Goal: Transaction & Acquisition: Purchase product/service

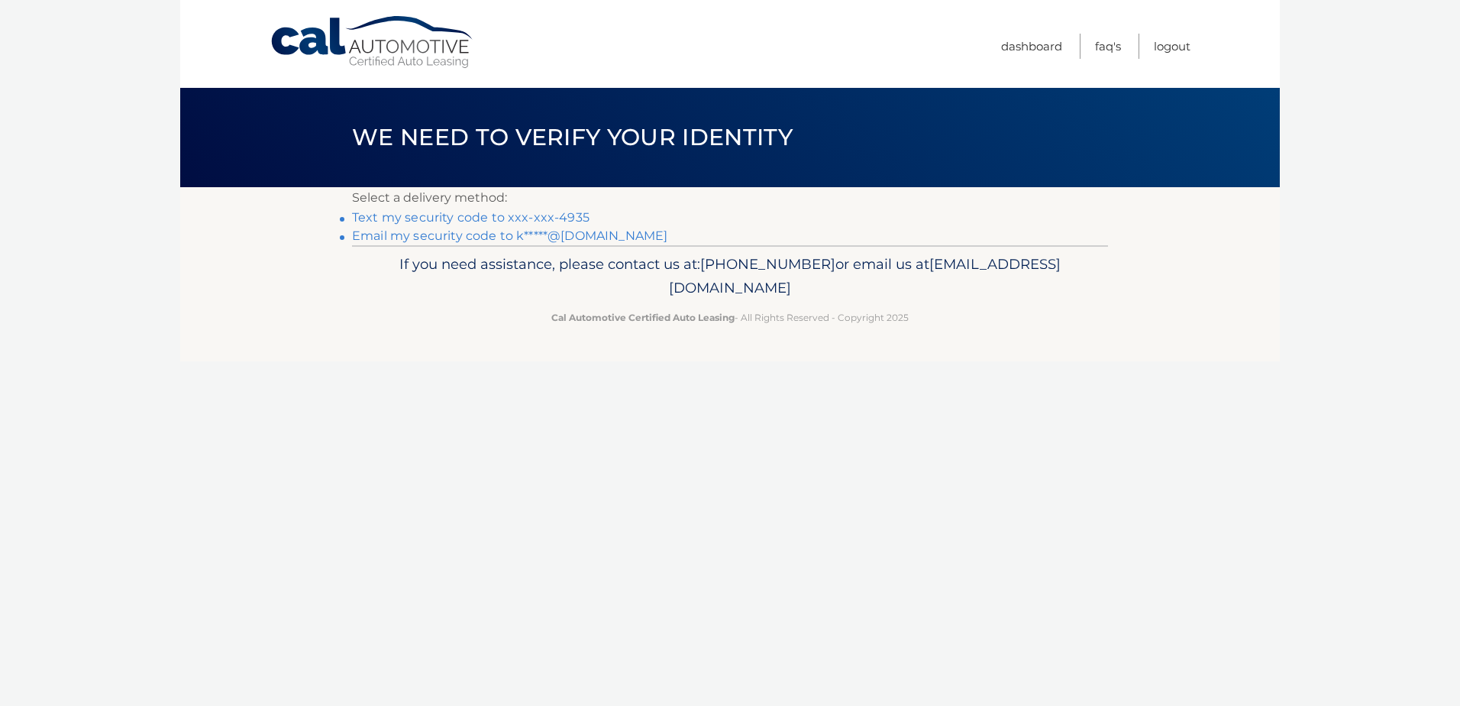
scroll to position [1416, 0]
click at [510, 215] on link "Text my security code to xxx-xxx-4935" at bounding box center [470, 217] width 237 height 15
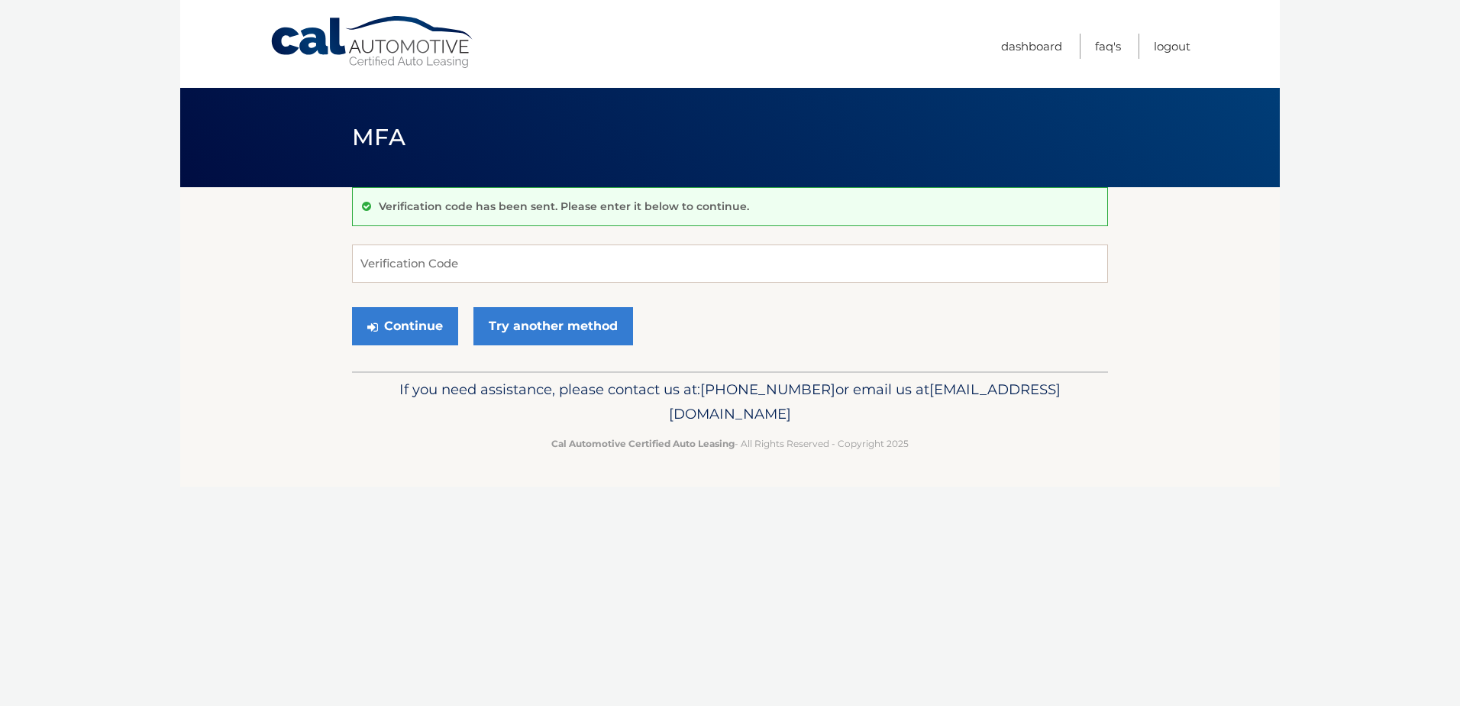
scroll to position [1416, 0]
click at [580, 263] on input "Verification Code" at bounding box center [730, 263] width 756 height 38
type input "452522"
click at [415, 331] on button "Continue" at bounding box center [405, 326] width 106 height 38
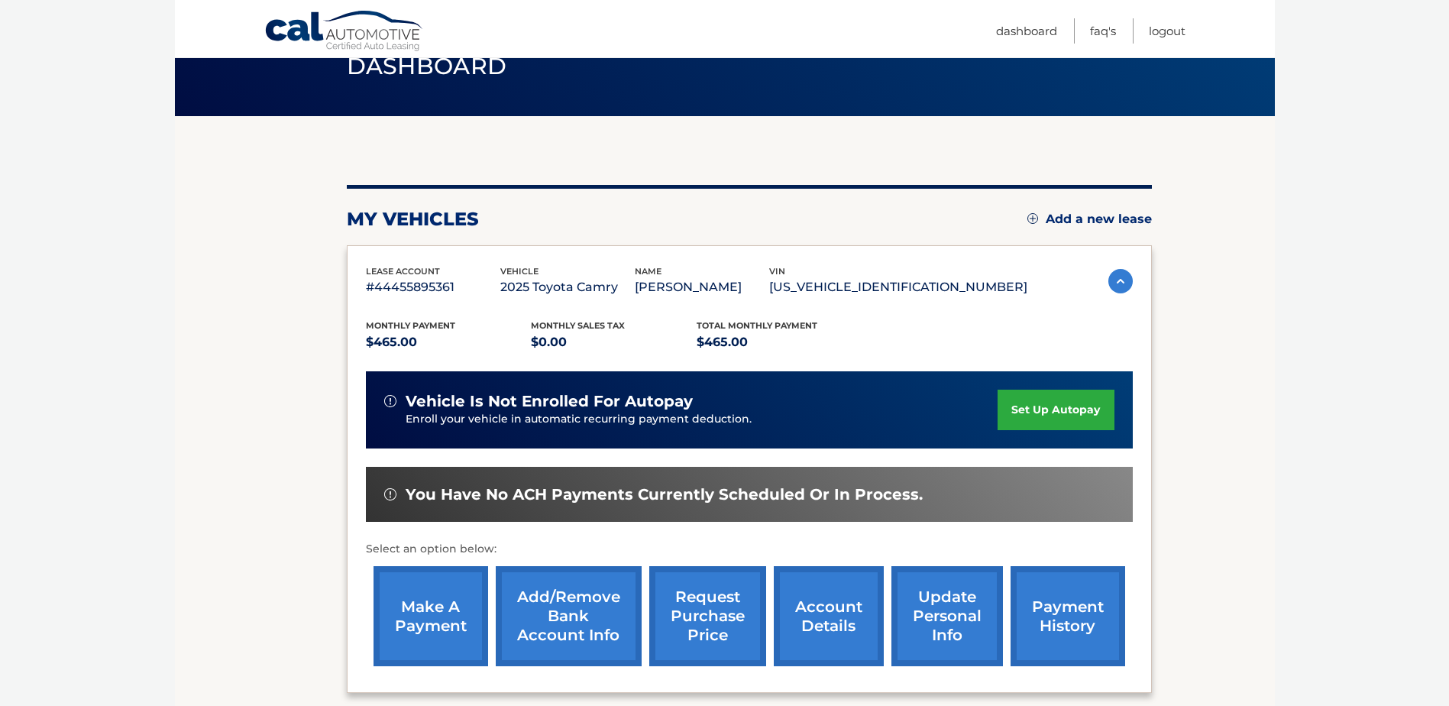
scroll to position [220, 0]
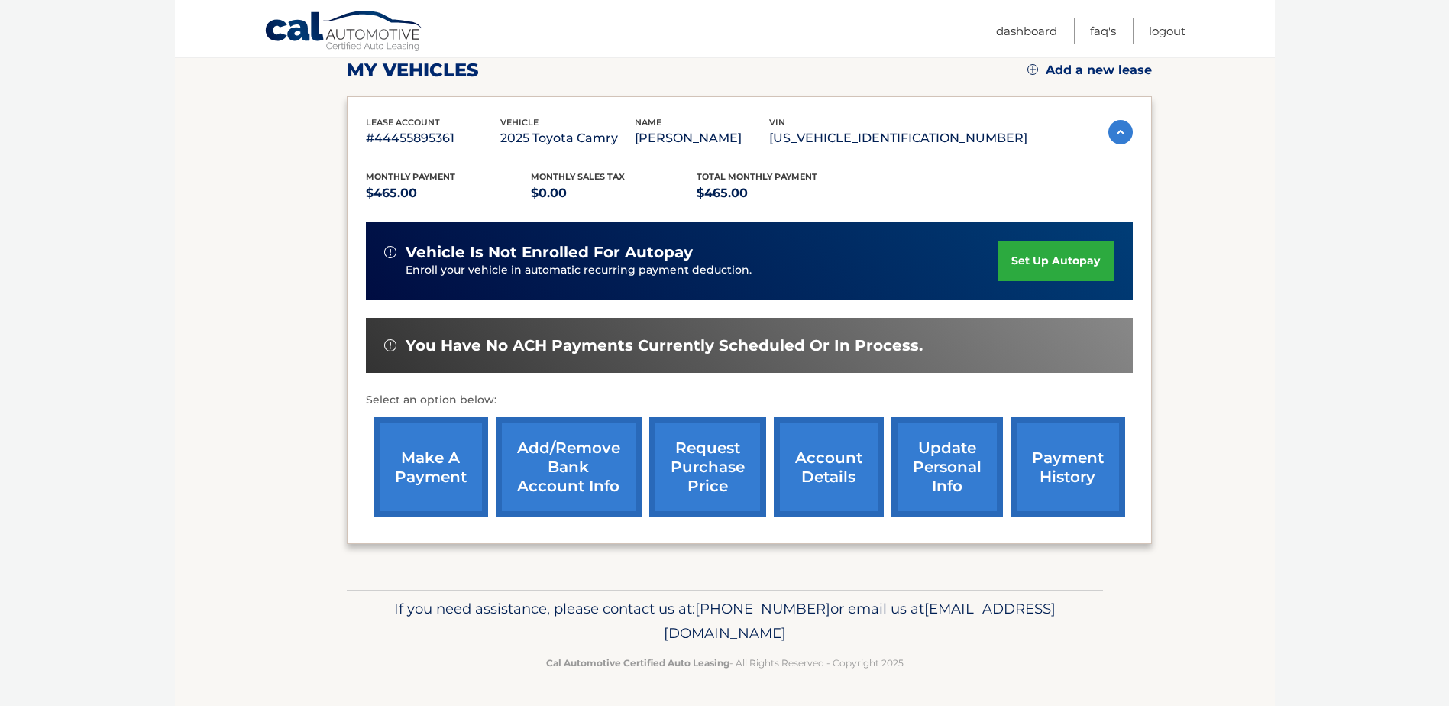
click at [837, 471] on link "account details" at bounding box center [829, 467] width 110 height 100
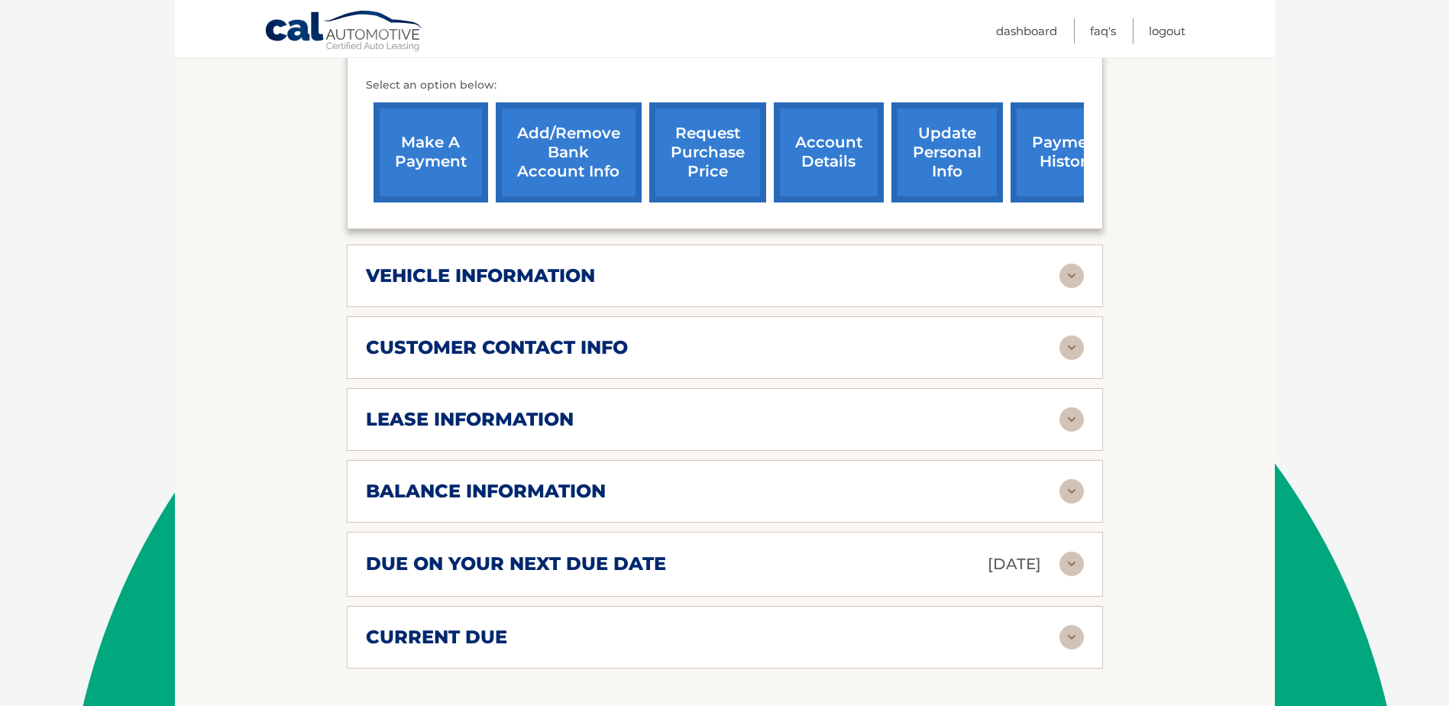
scroll to position [611, 0]
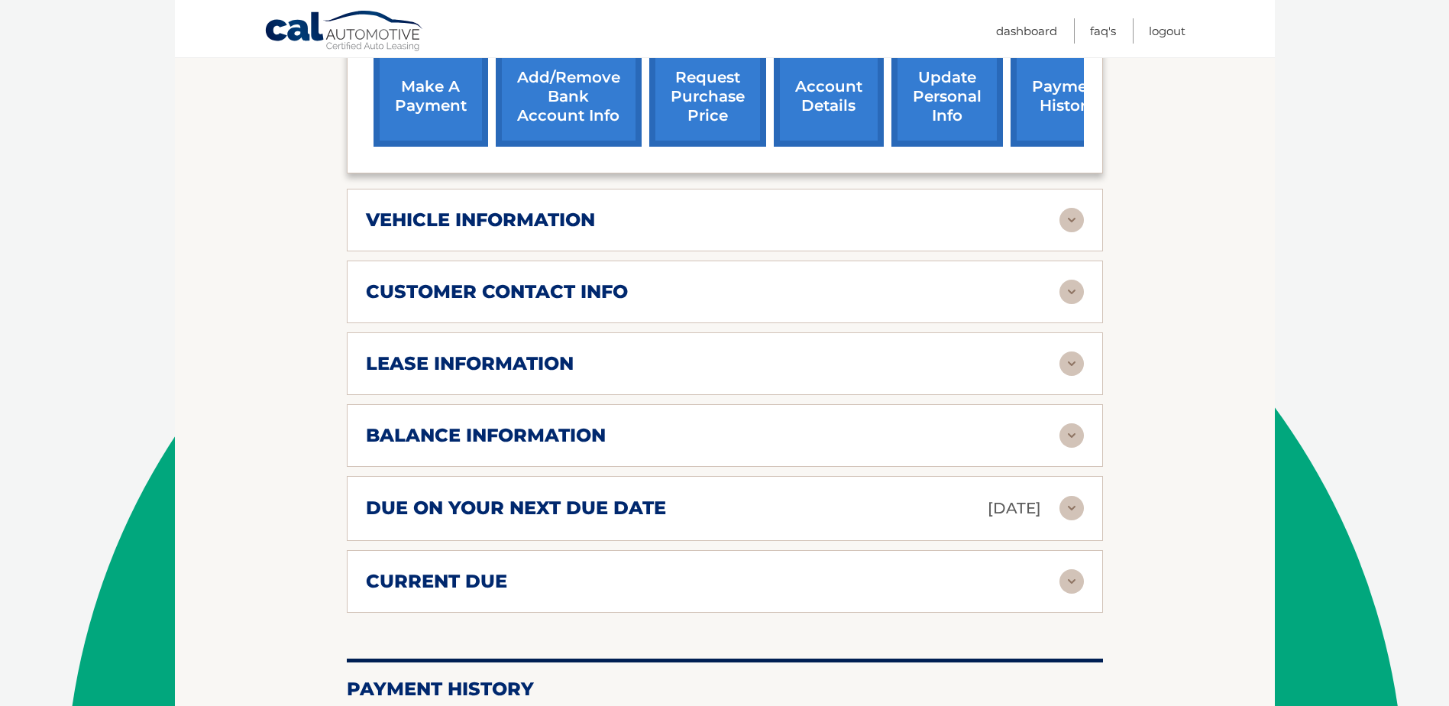
click at [1073, 578] on img at bounding box center [1071, 581] width 24 height 24
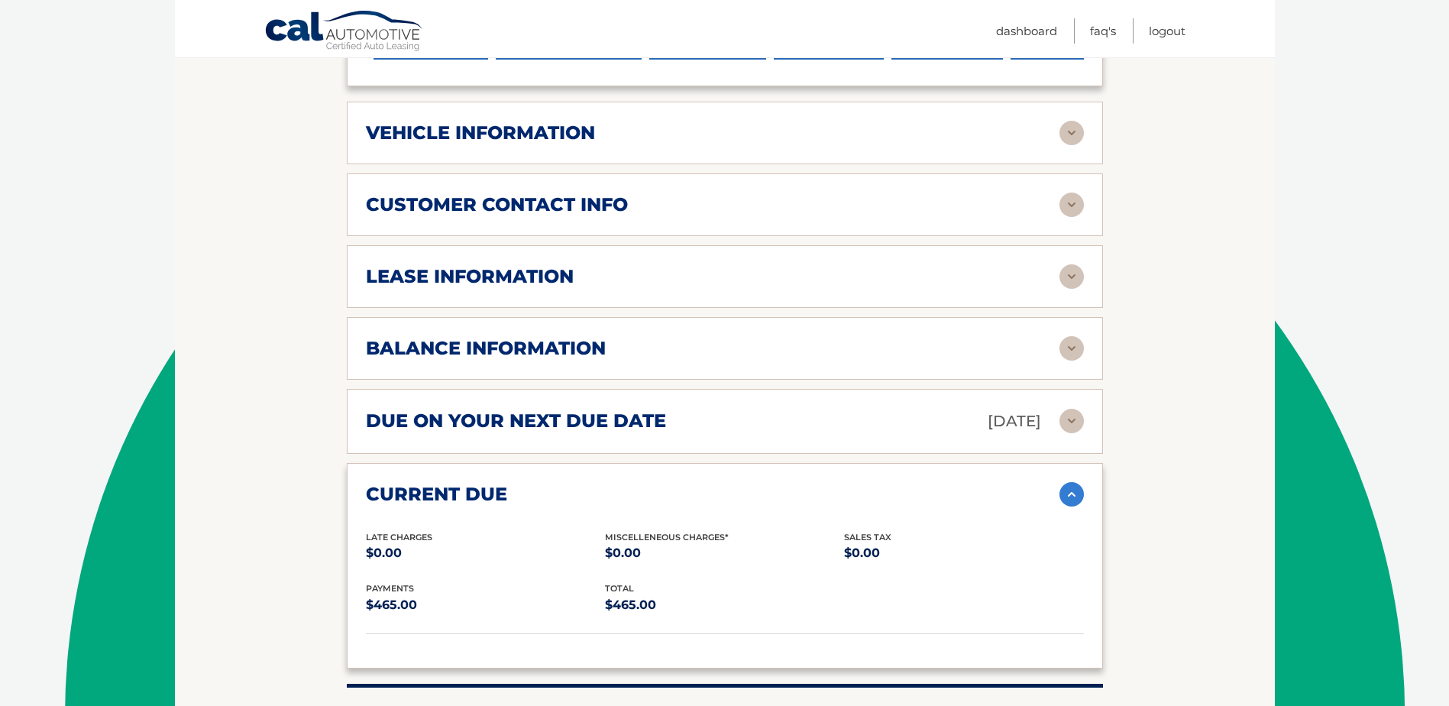
scroll to position [764, 0]
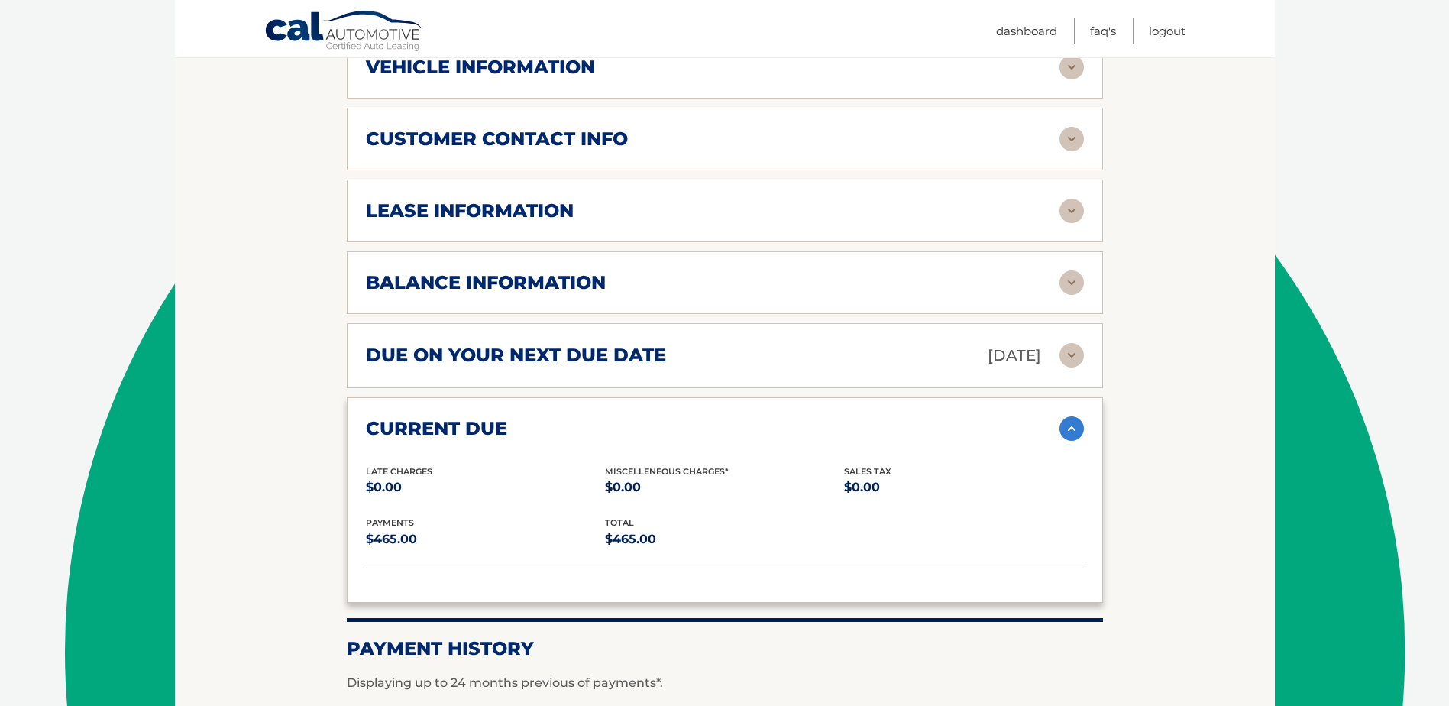
click at [1074, 349] on img at bounding box center [1071, 355] width 24 height 24
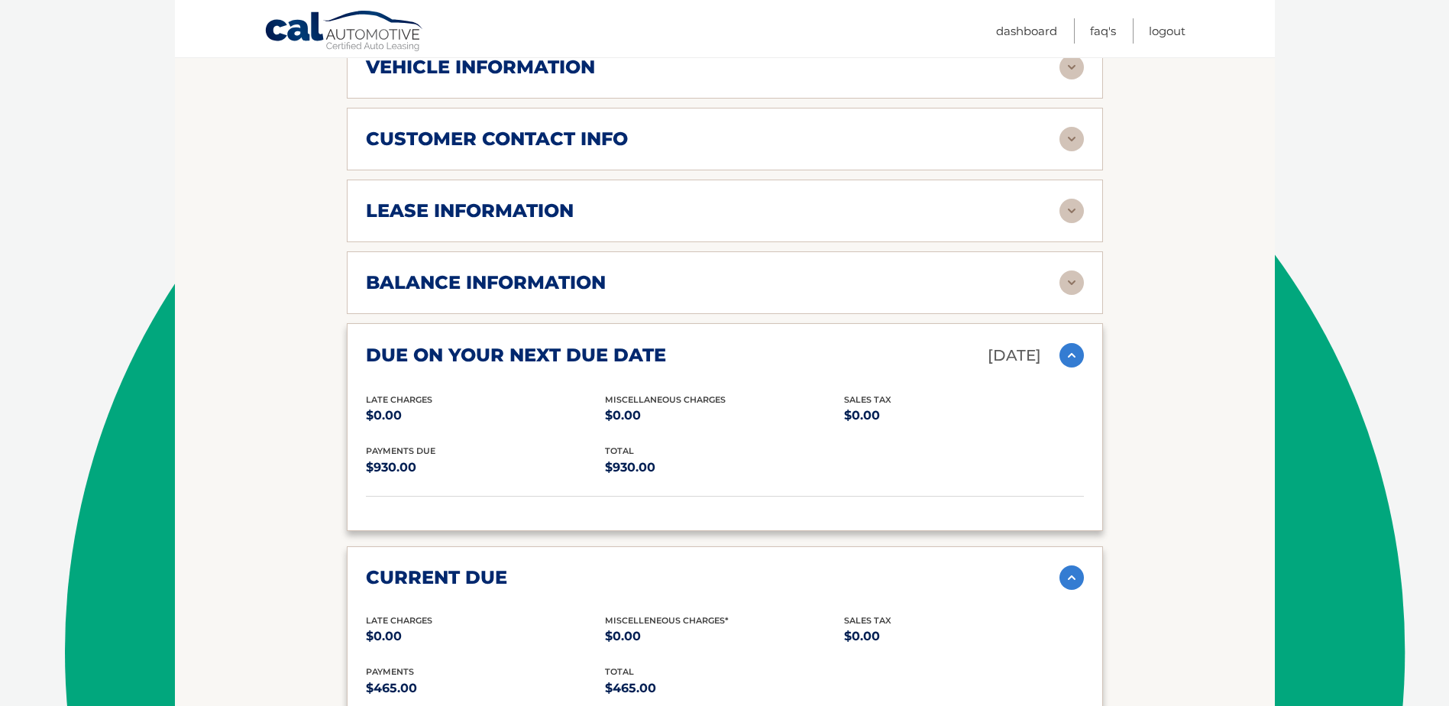
click at [1069, 357] on img at bounding box center [1071, 355] width 24 height 24
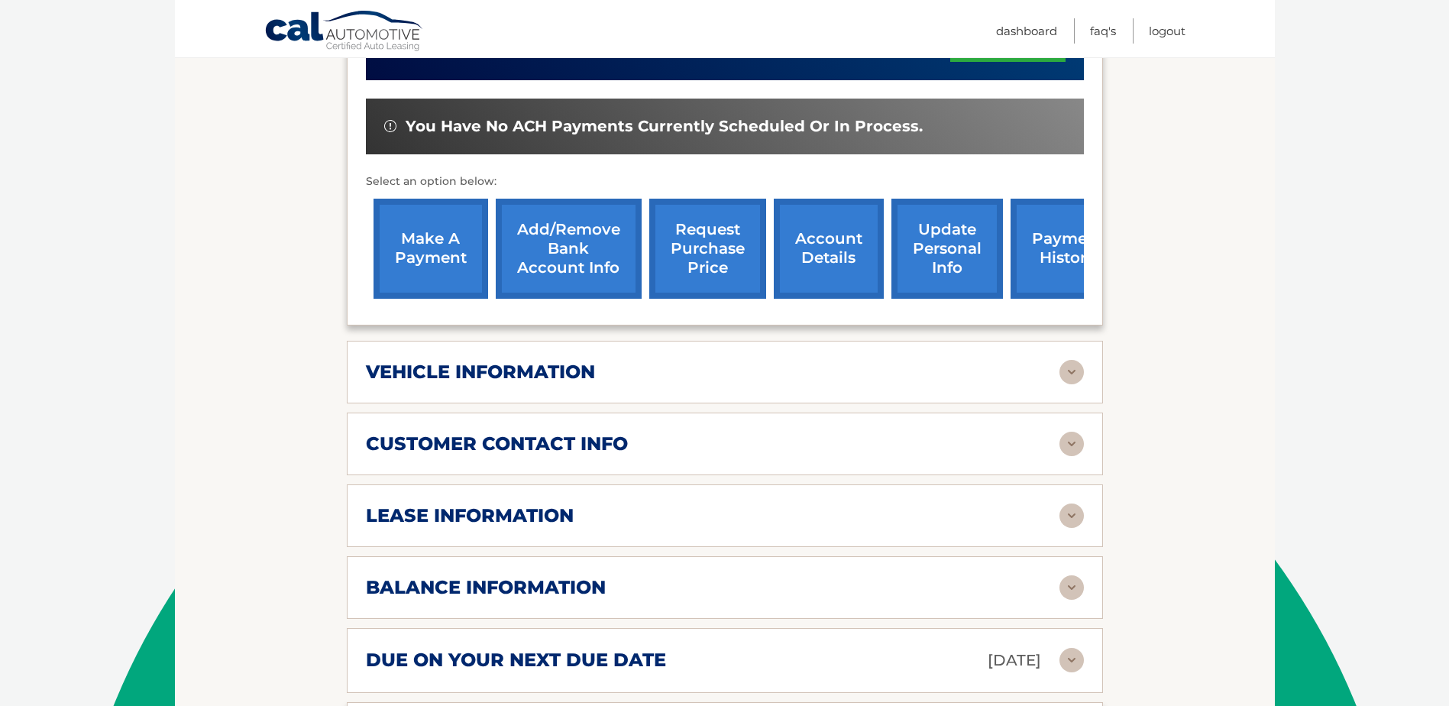
scroll to position [458, 0]
click at [424, 241] on link "make a payment" at bounding box center [430, 249] width 115 height 100
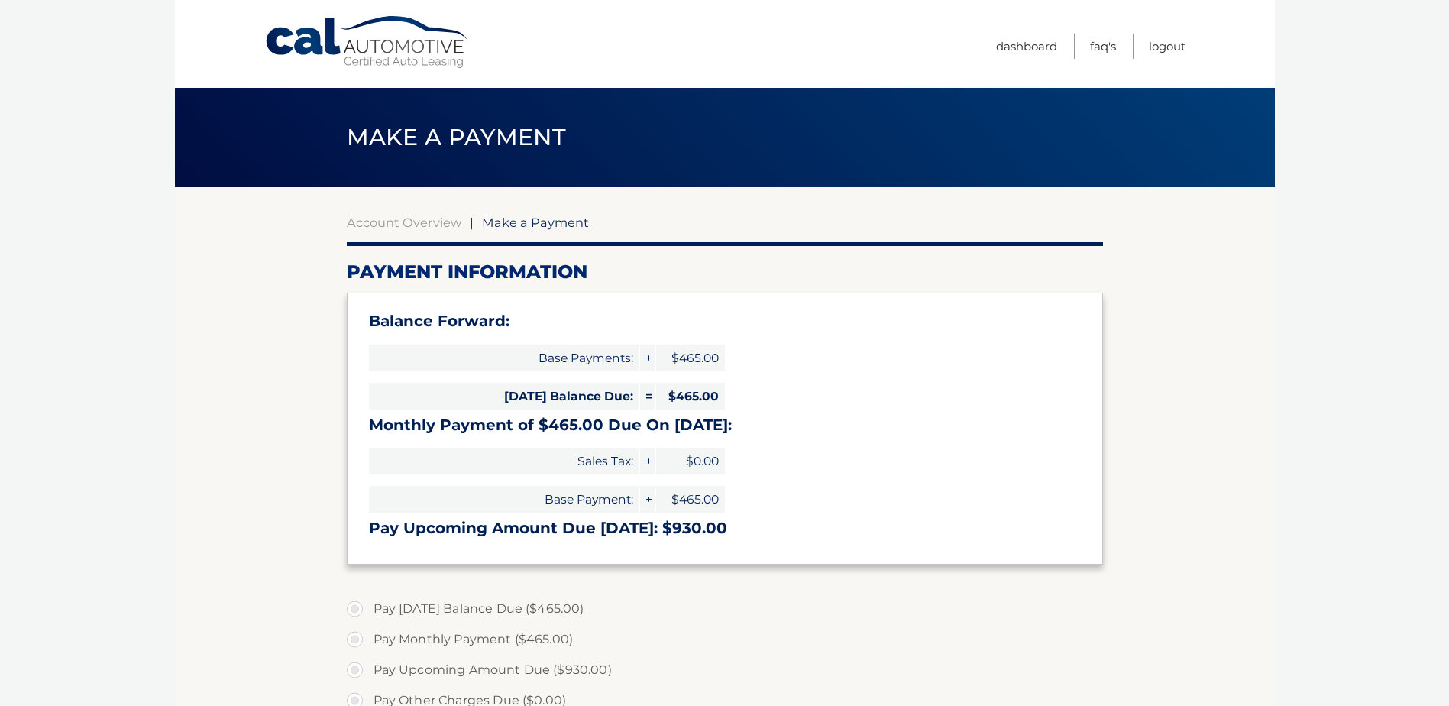
select select "ODlkMjgyYjQtMjdjMC00Y2IyLTkxYTAtOWI3Y2EyNjVjOGQ3"
click at [357, 607] on label "Pay Today's Balance Due ($465.00)" at bounding box center [725, 608] width 756 height 31
click at [357, 607] on input "Pay Today's Balance Due ($465.00)" at bounding box center [360, 605] width 15 height 24
radio input "true"
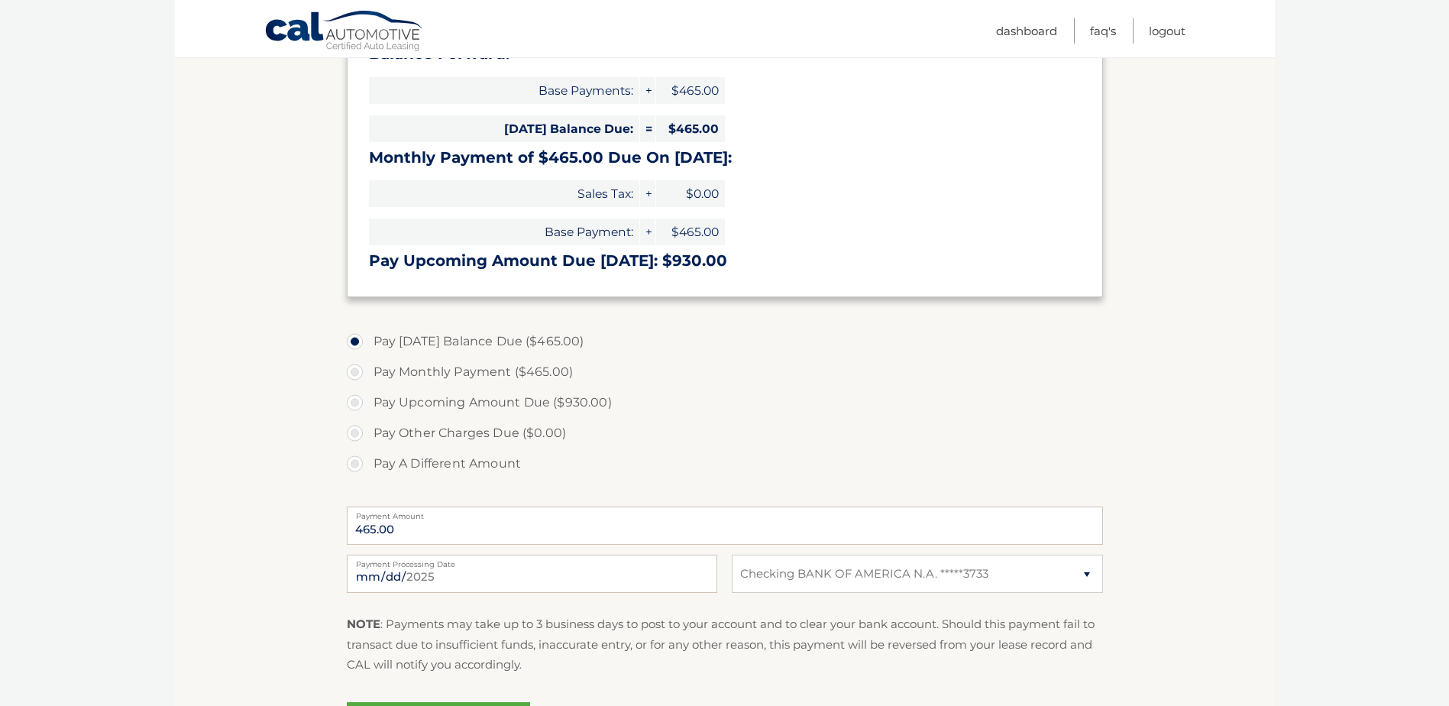
scroll to position [382, 0]
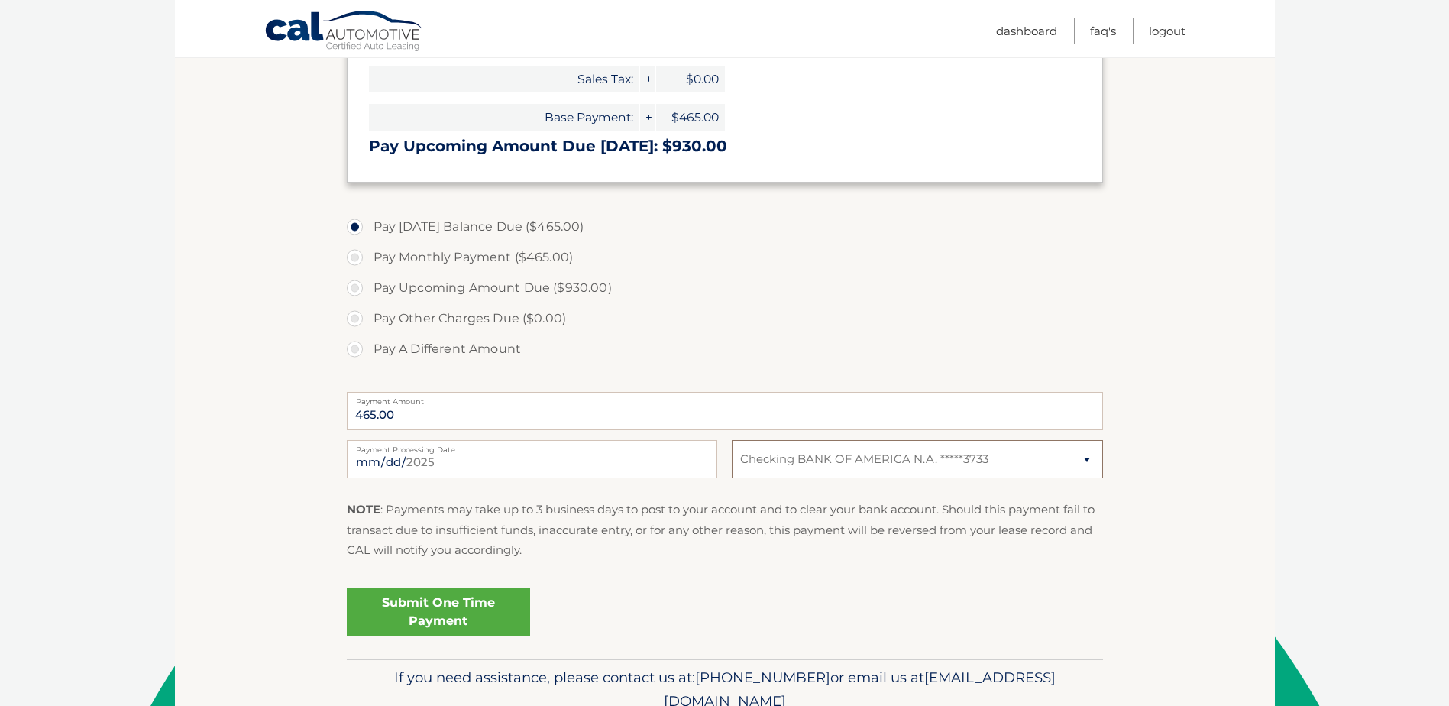
click at [1084, 462] on select "Select Bank Account Checking BANK OF AMERICA N.A. *****3733" at bounding box center [917, 459] width 370 height 38
click at [1176, 396] on section "Account Overview | Make a Payment Payment Information Balance Forward: Base Pay…" at bounding box center [725, 231] width 1100 height 853
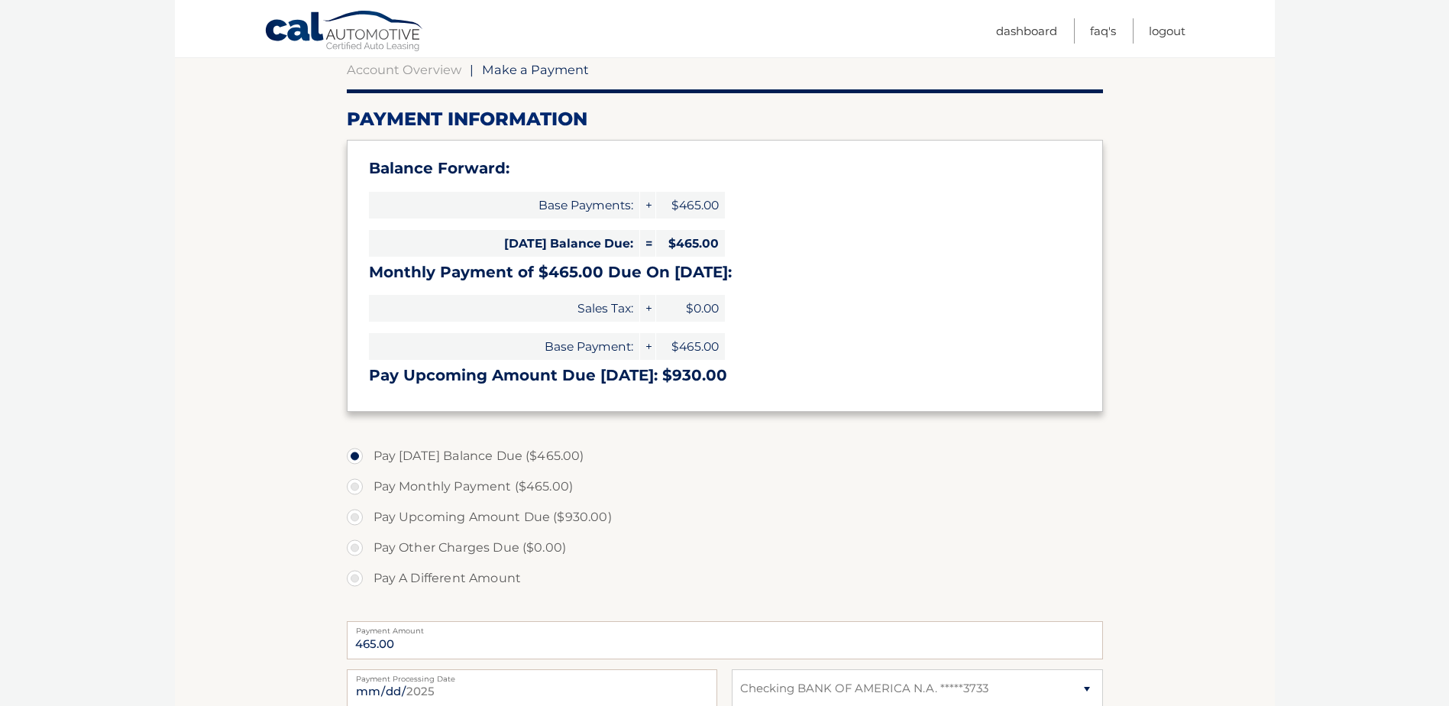
scroll to position [0, 0]
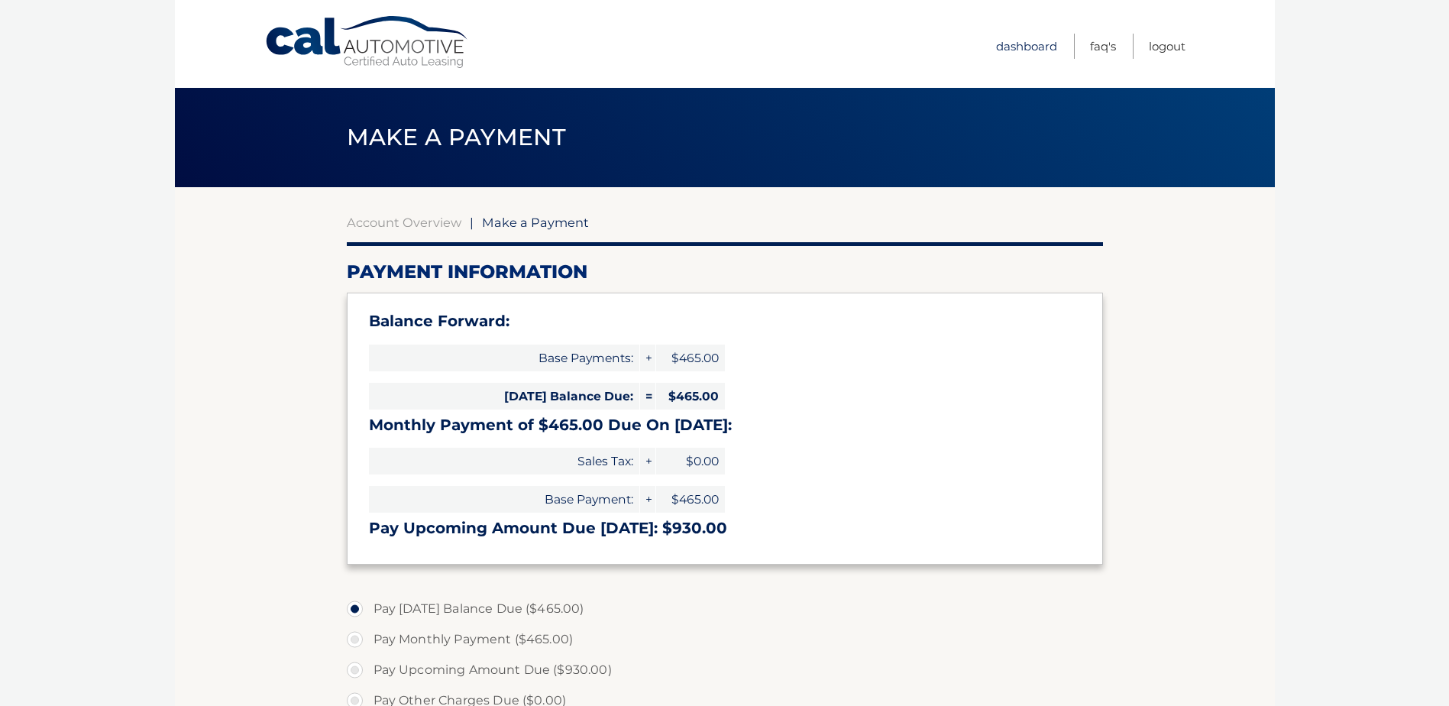
click at [1026, 45] on link "Dashboard" at bounding box center [1026, 46] width 61 height 25
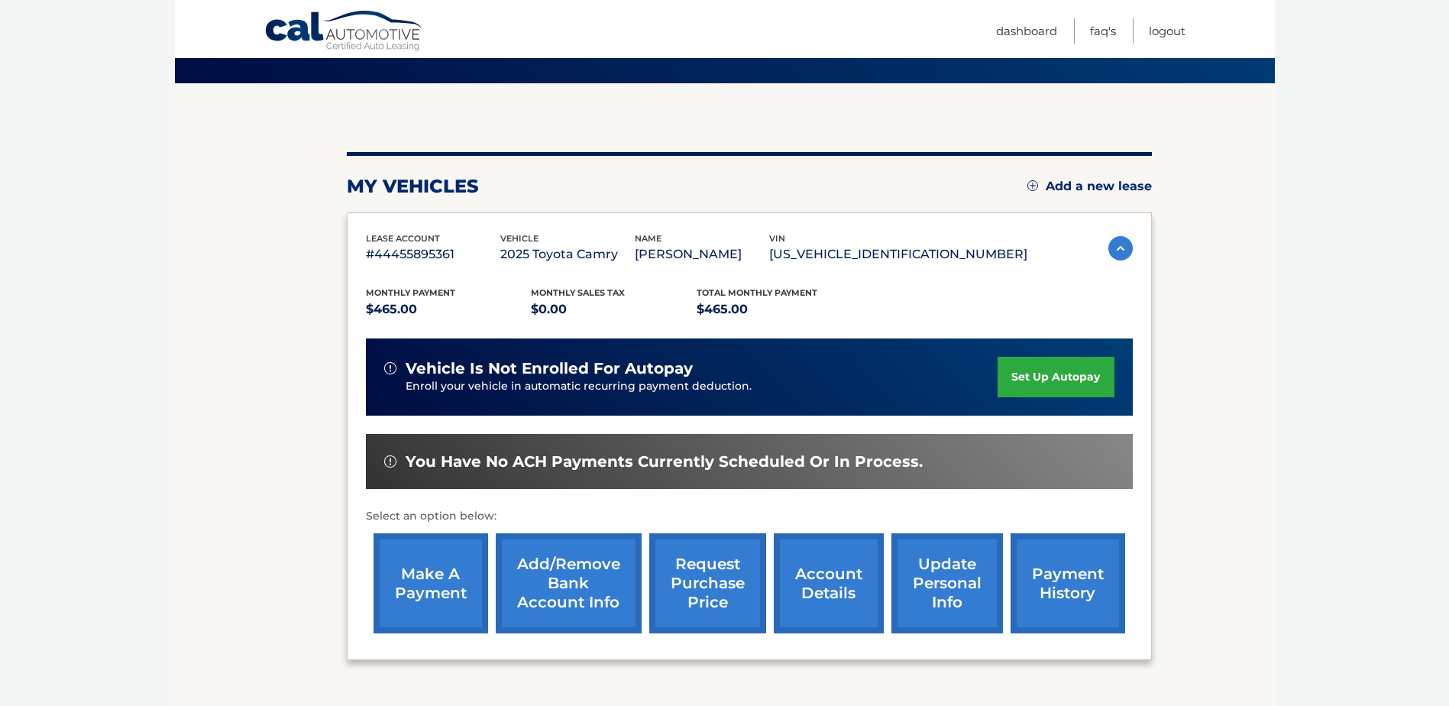
scroll to position [220, 0]
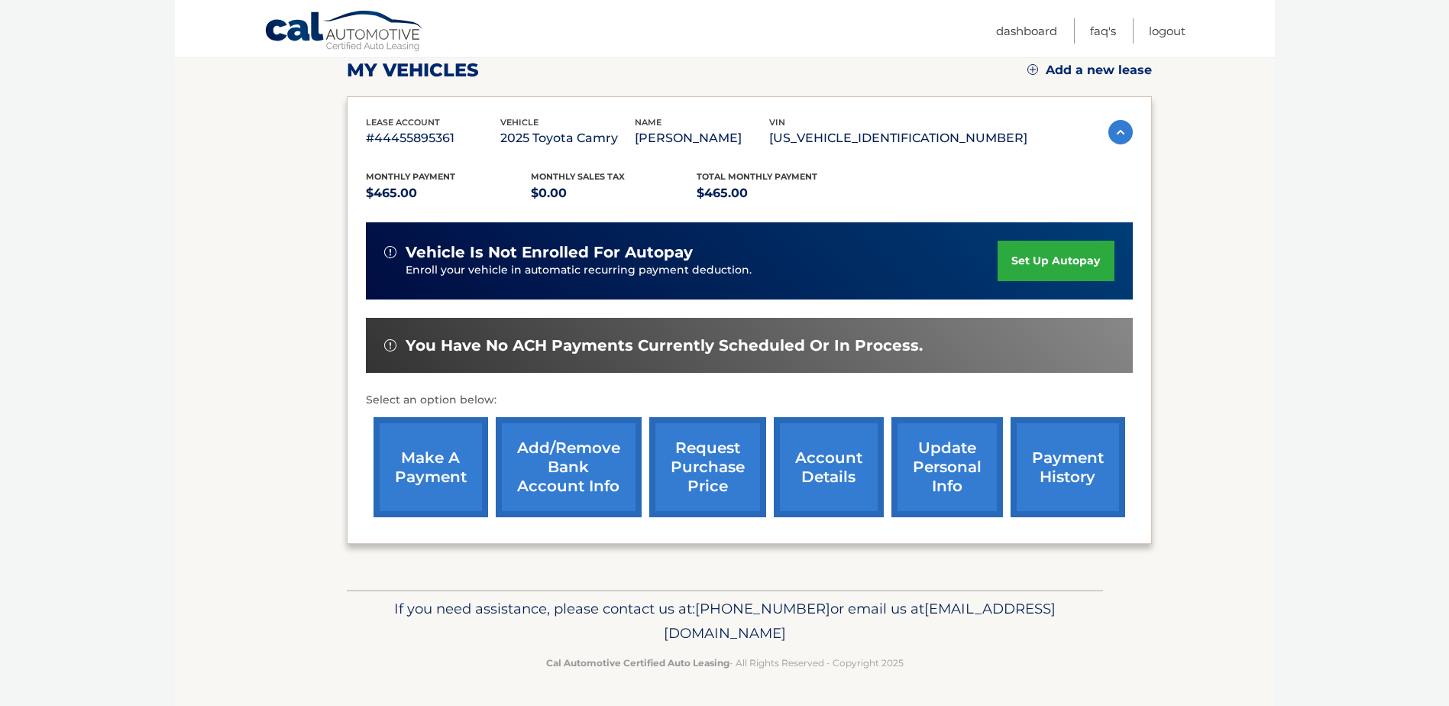
click at [554, 446] on link "Add/Remove bank account info" at bounding box center [569, 467] width 146 height 100
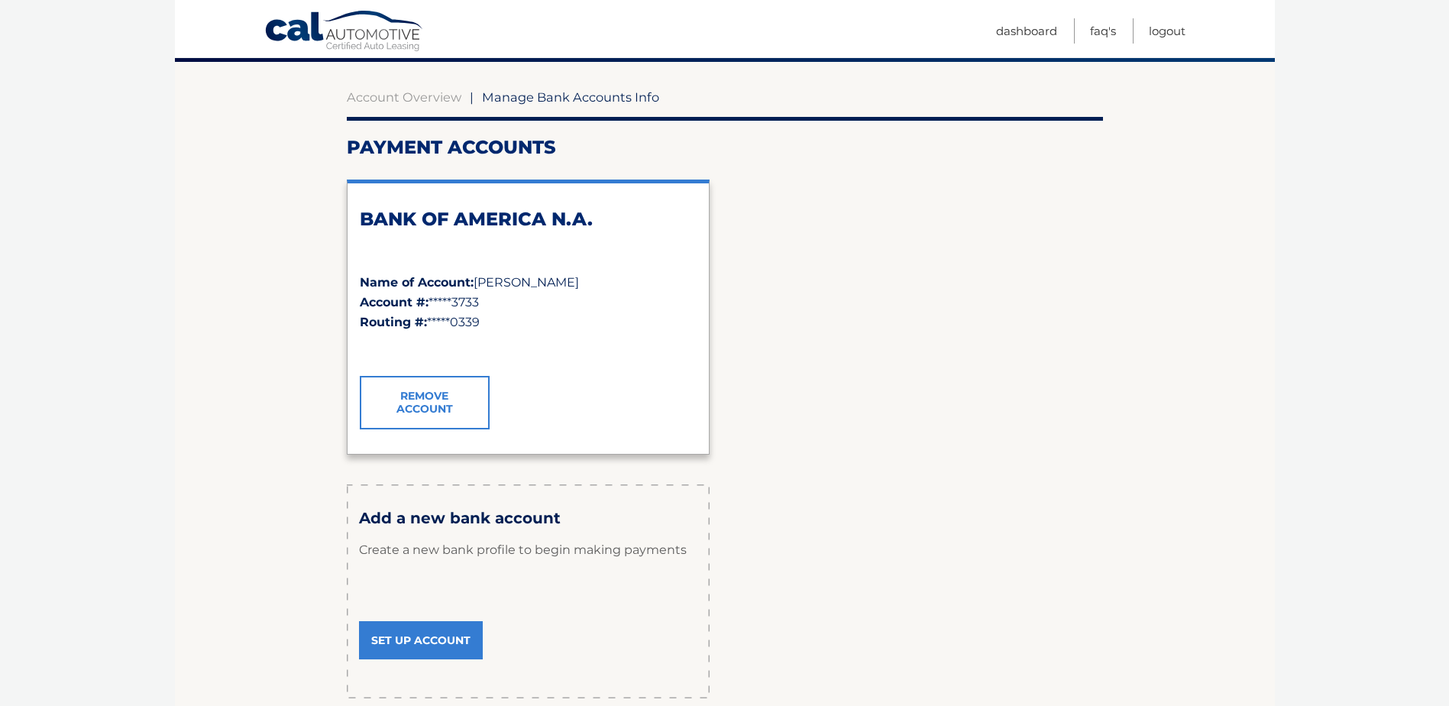
scroll to position [153, 0]
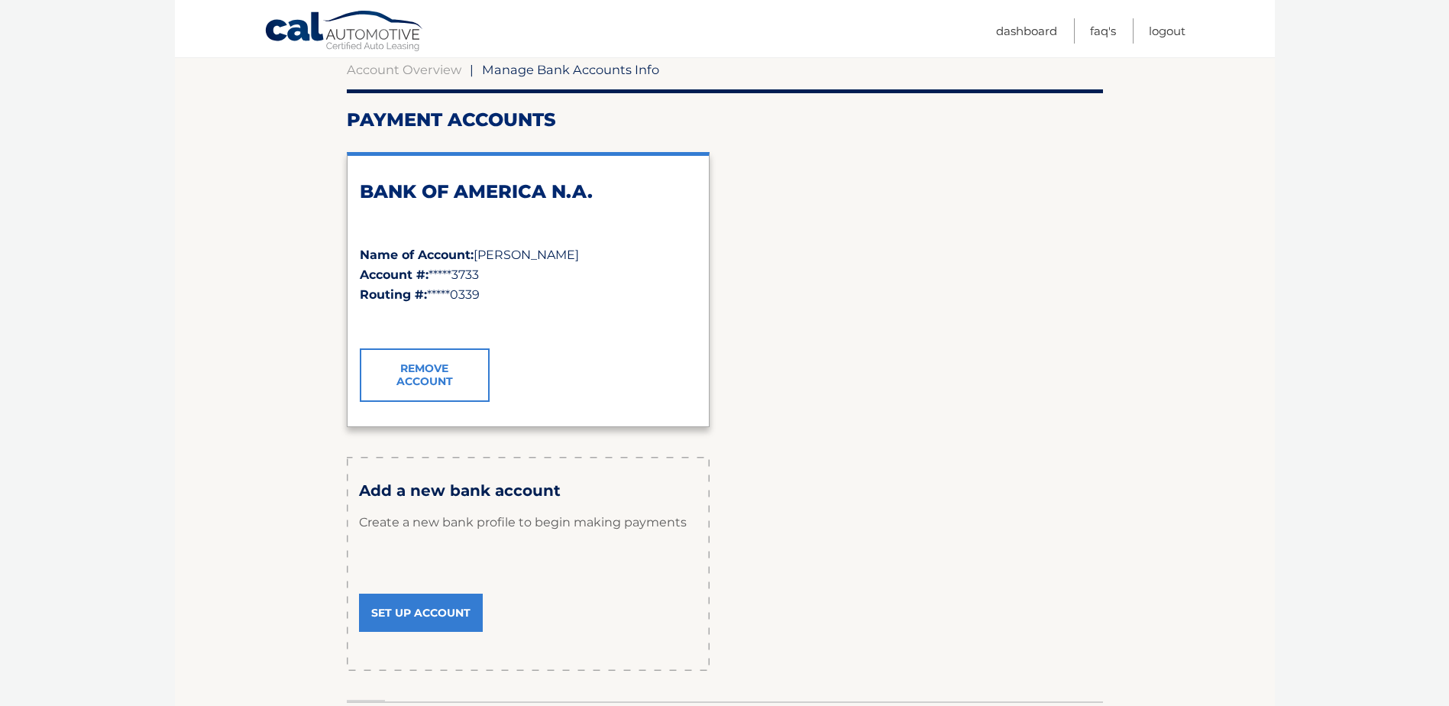
click at [437, 611] on link "Set Up Account" at bounding box center [421, 612] width 124 height 38
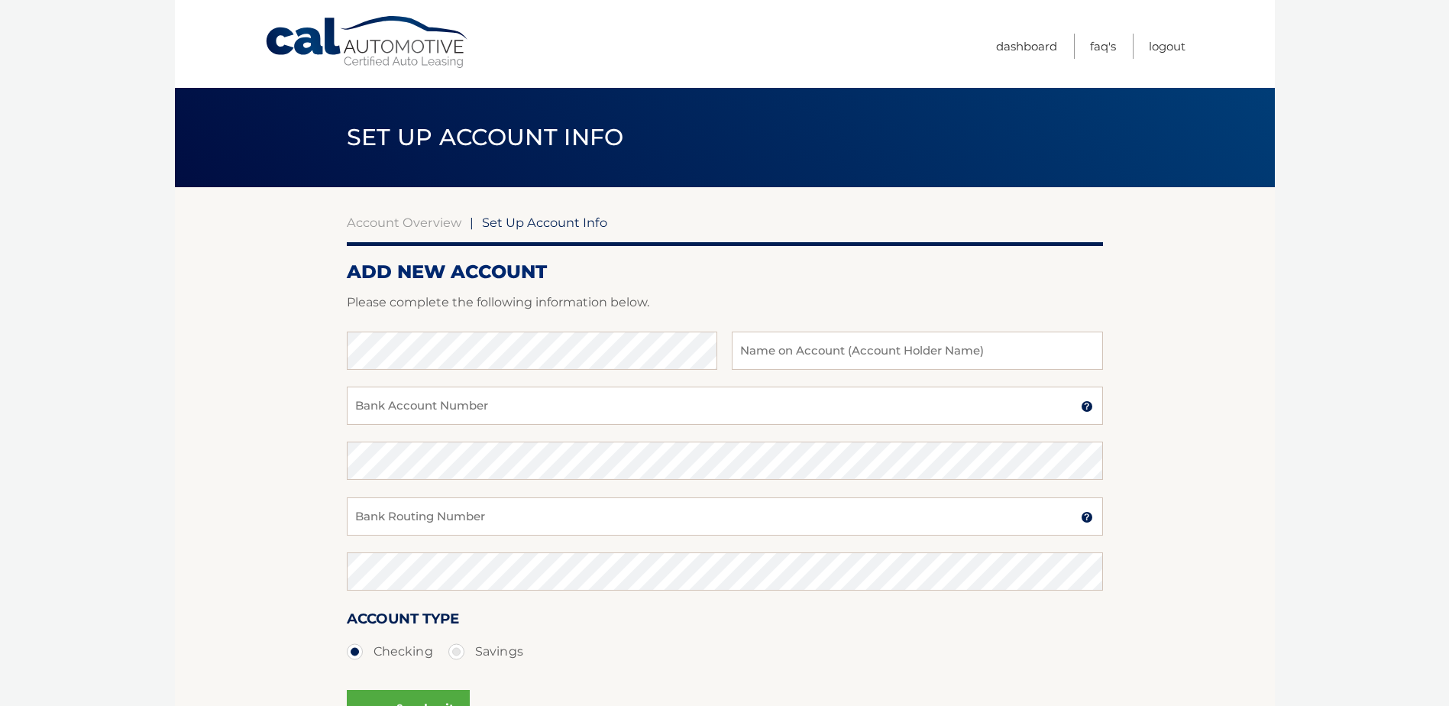
scroll to position [1416, 0]
type input "[PERSON_NAME]"
click at [481, 409] on input "Bank Account Number" at bounding box center [725, 405] width 756 height 38
type input "381056390603"
click at [480, 505] on input "Bank Routing Number" at bounding box center [725, 516] width 756 height 38
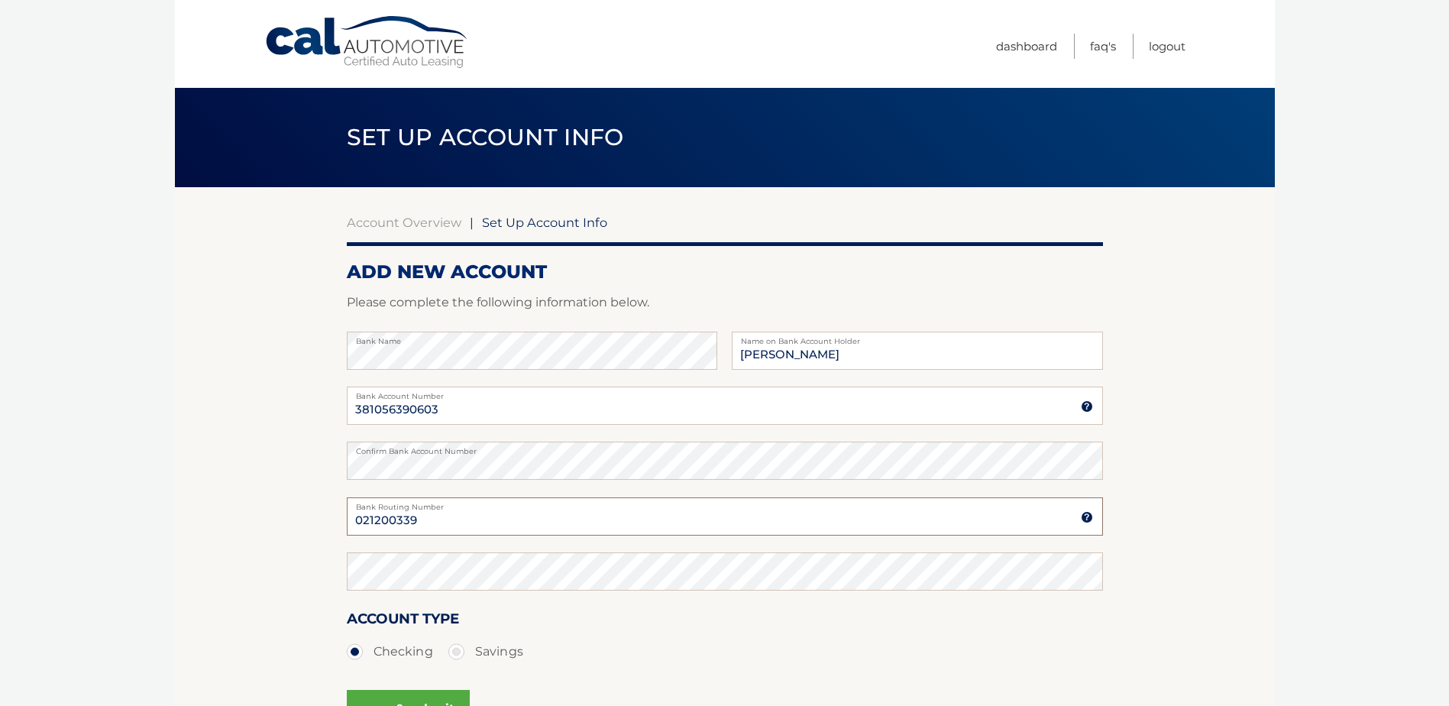
type input "021200339"
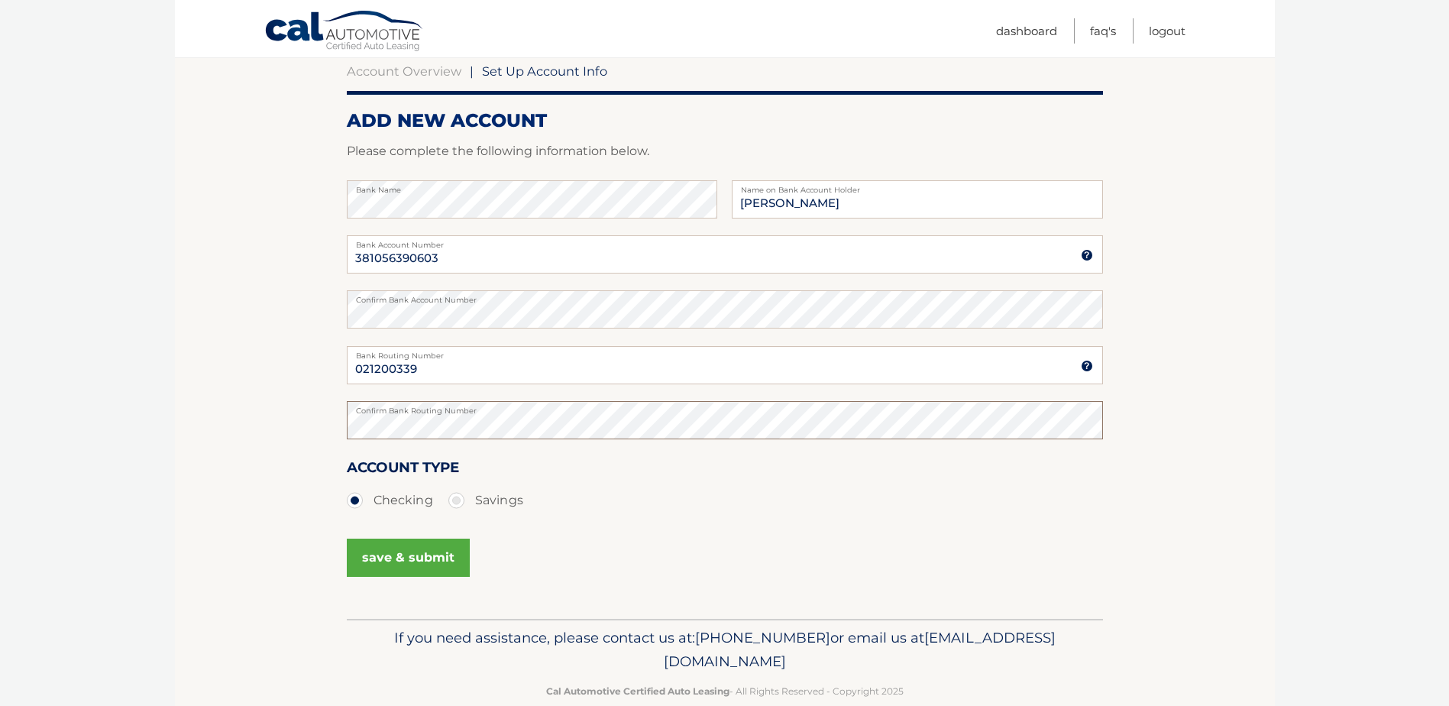
scroll to position [153, 0]
click at [393, 551] on button "save & submit" at bounding box center [408, 556] width 123 height 38
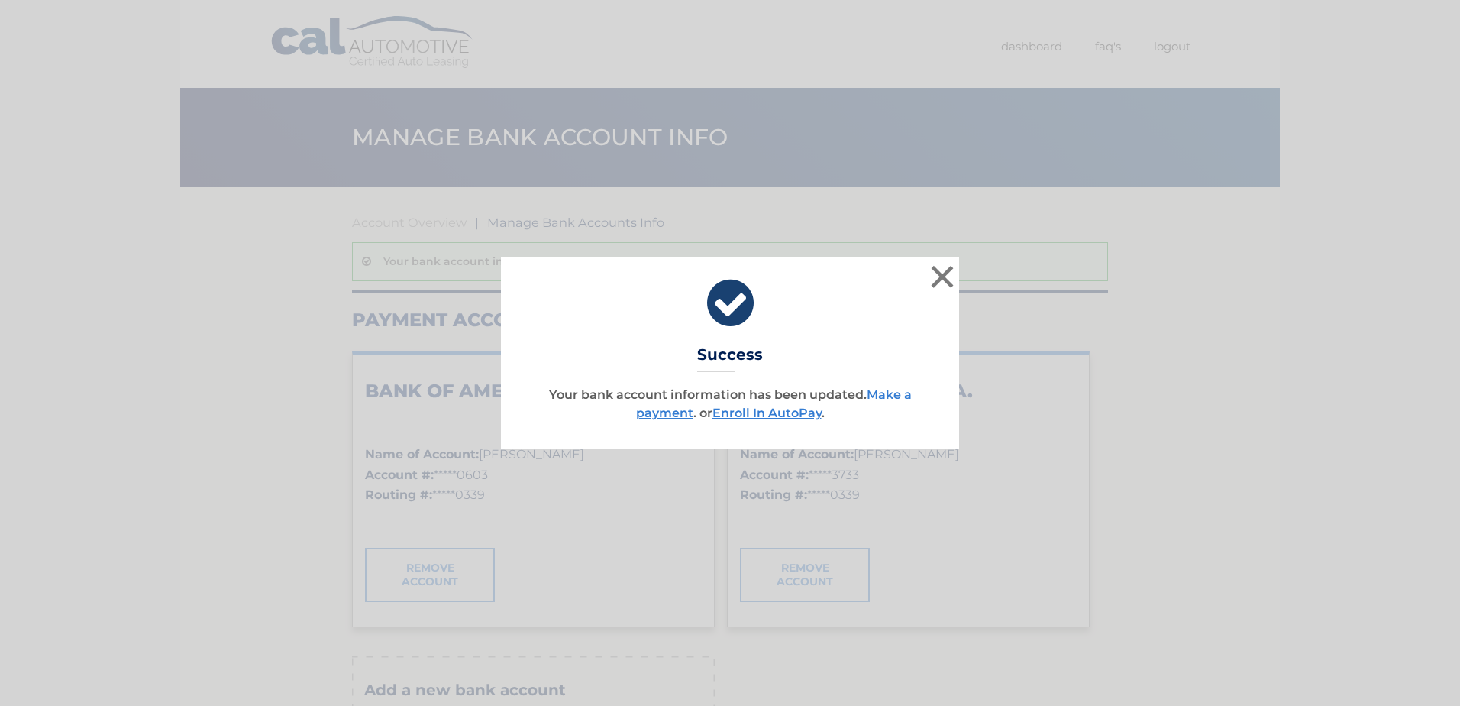
scroll to position [1416, 0]
click at [904, 389] on link "Make a payment" at bounding box center [774, 403] width 276 height 33
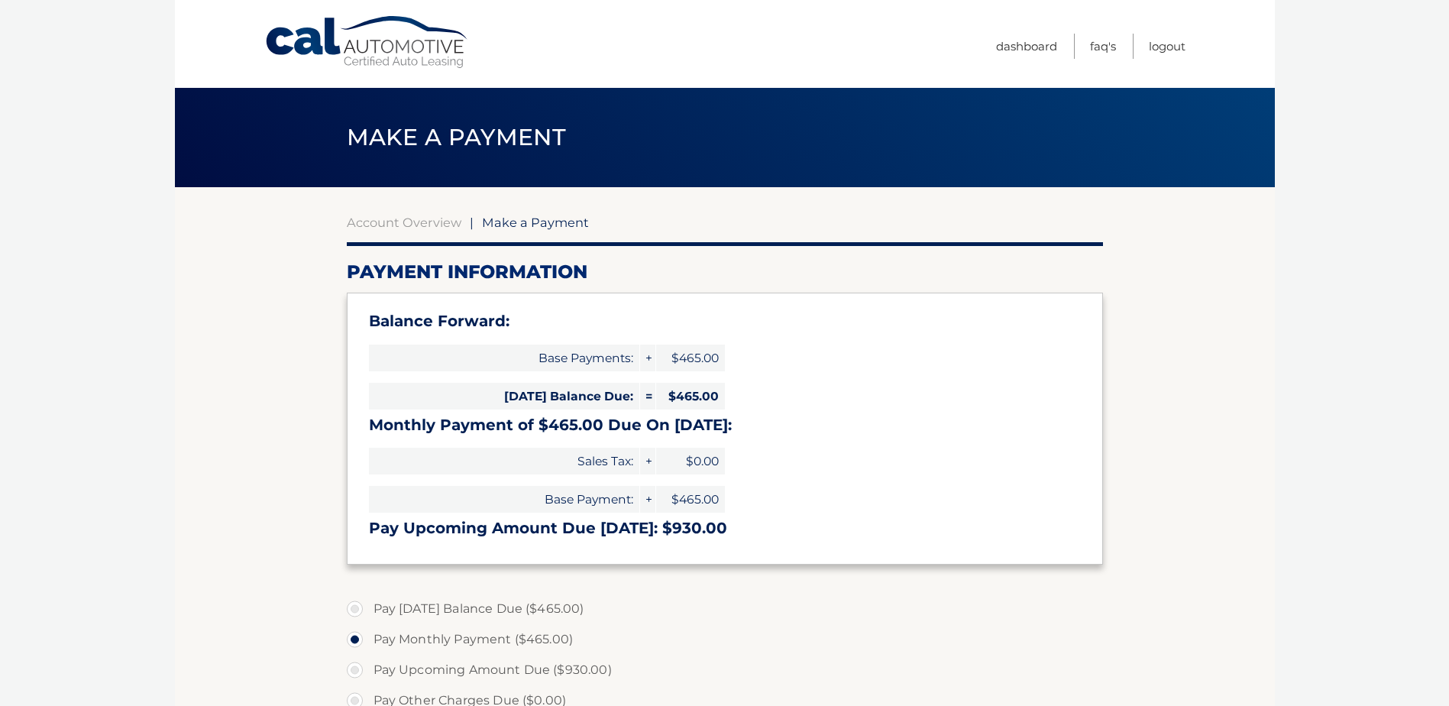
scroll to position [1416, 0]
click at [356, 610] on label "Pay Today's Balance Due ($465.00)" at bounding box center [725, 608] width 756 height 31
click at [356, 610] on input "Pay Today's Balance Due ($465.00)" at bounding box center [360, 605] width 15 height 24
radio input "true"
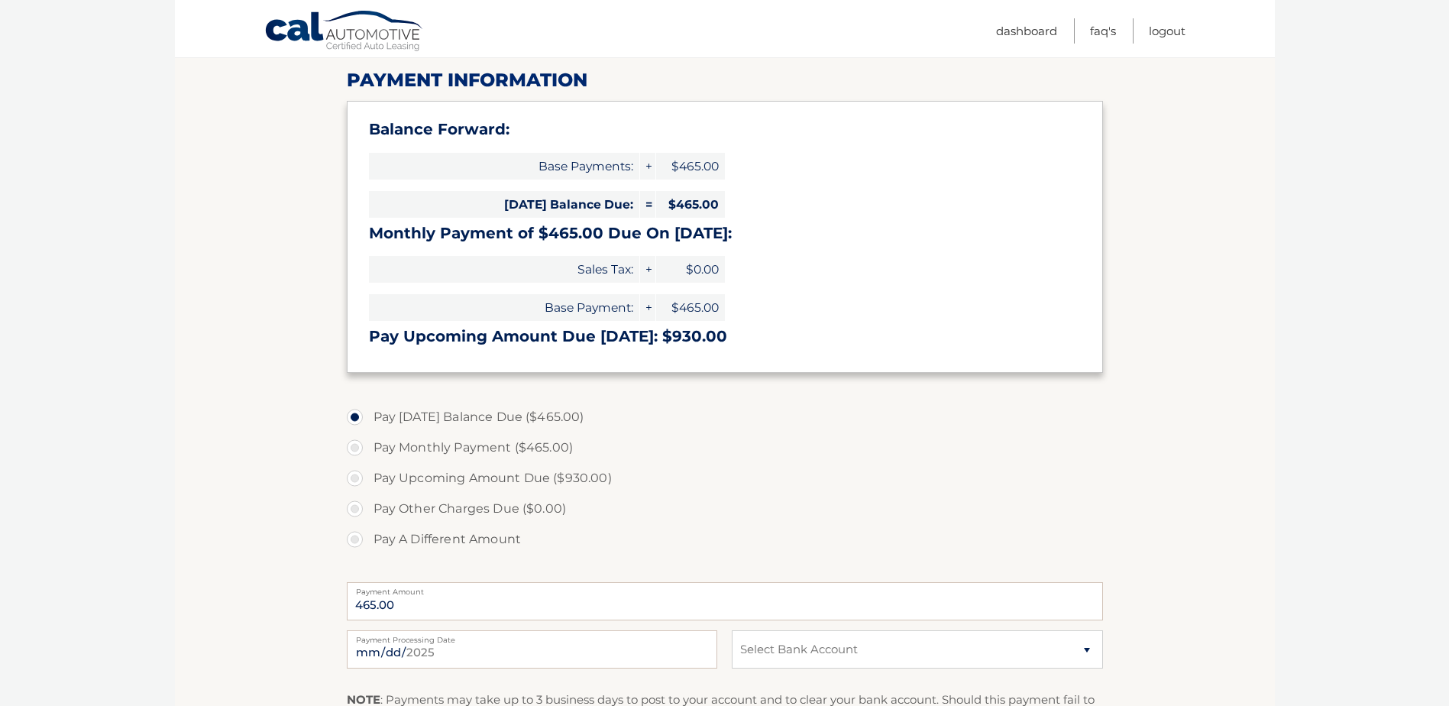
scroll to position [229, 0]
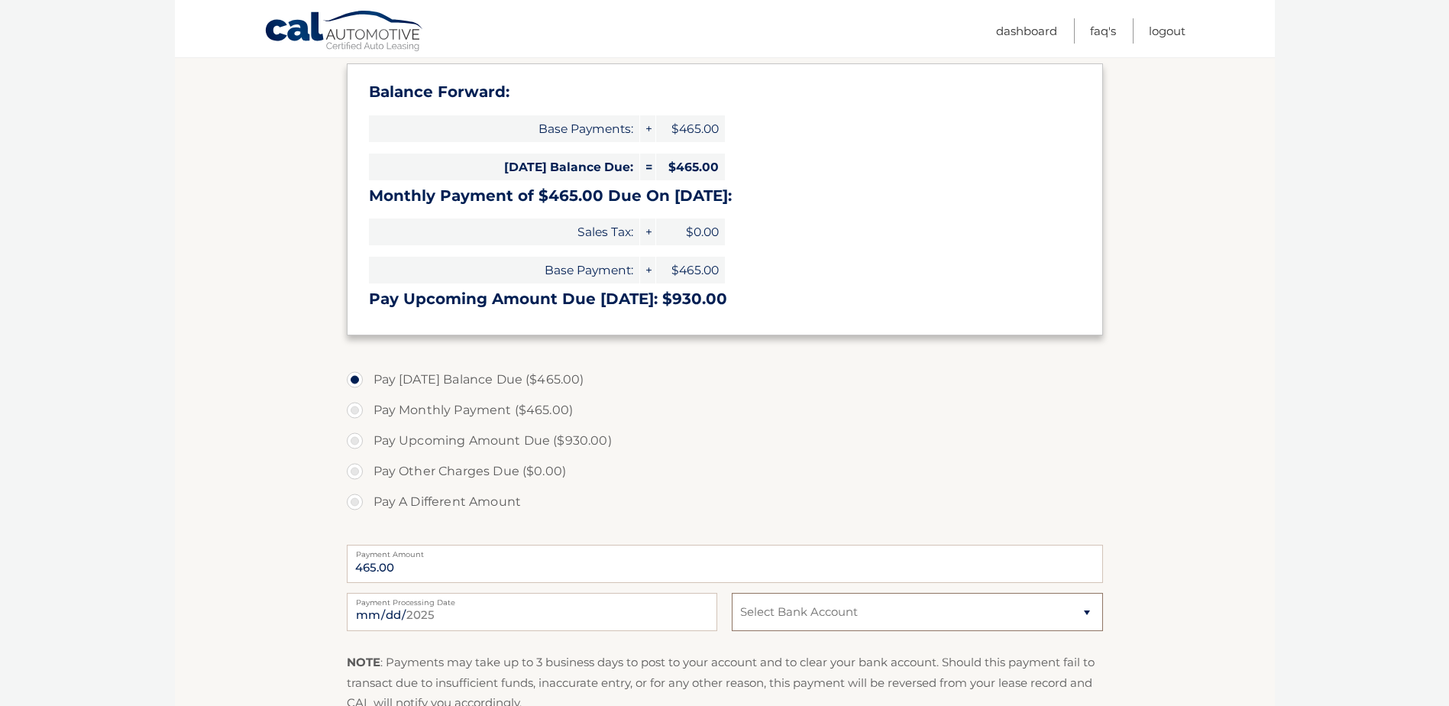
click at [807, 615] on select "Select Bank Account Checking BANK OF AMERICA N.A. *****0603 Checking BANK OF AM…" at bounding box center [917, 612] width 370 height 38
select select "YmE2YTE4NDEtZjYwNy00YmFlLWFkNGEtMDU5NjhmNzBhNDlk"
click at [732, 593] on select "Select Bank Account Checking BANK OF AMERICA N.A. *****0603 Checking BANK OF AM…" at bounding box center [917, 612] width 370 height 38
click at [1219, 515] on section "Account Overview | Make a Payment Payment Information Balance Forward: Base Pay…" at bounding box center [725, 384] width 1100 height 853
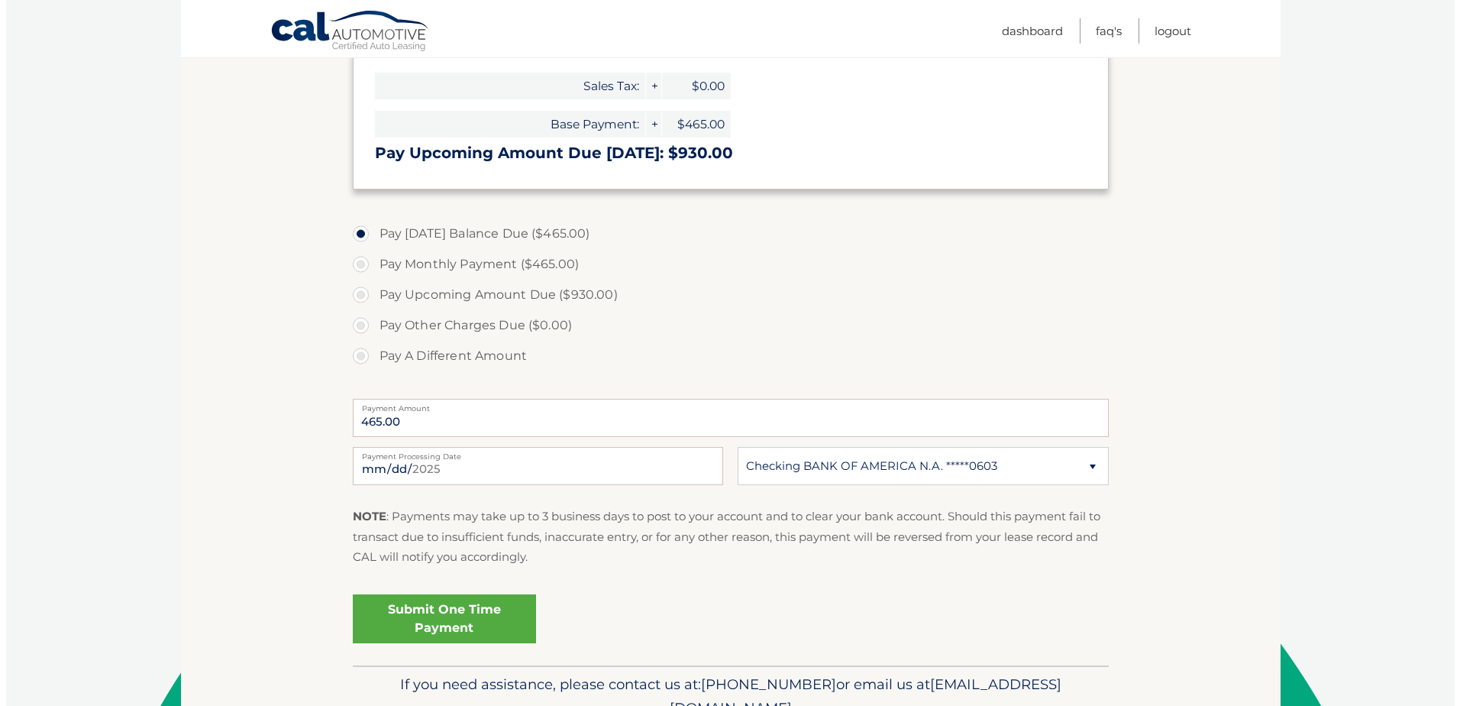
scroll to position [382, 0]
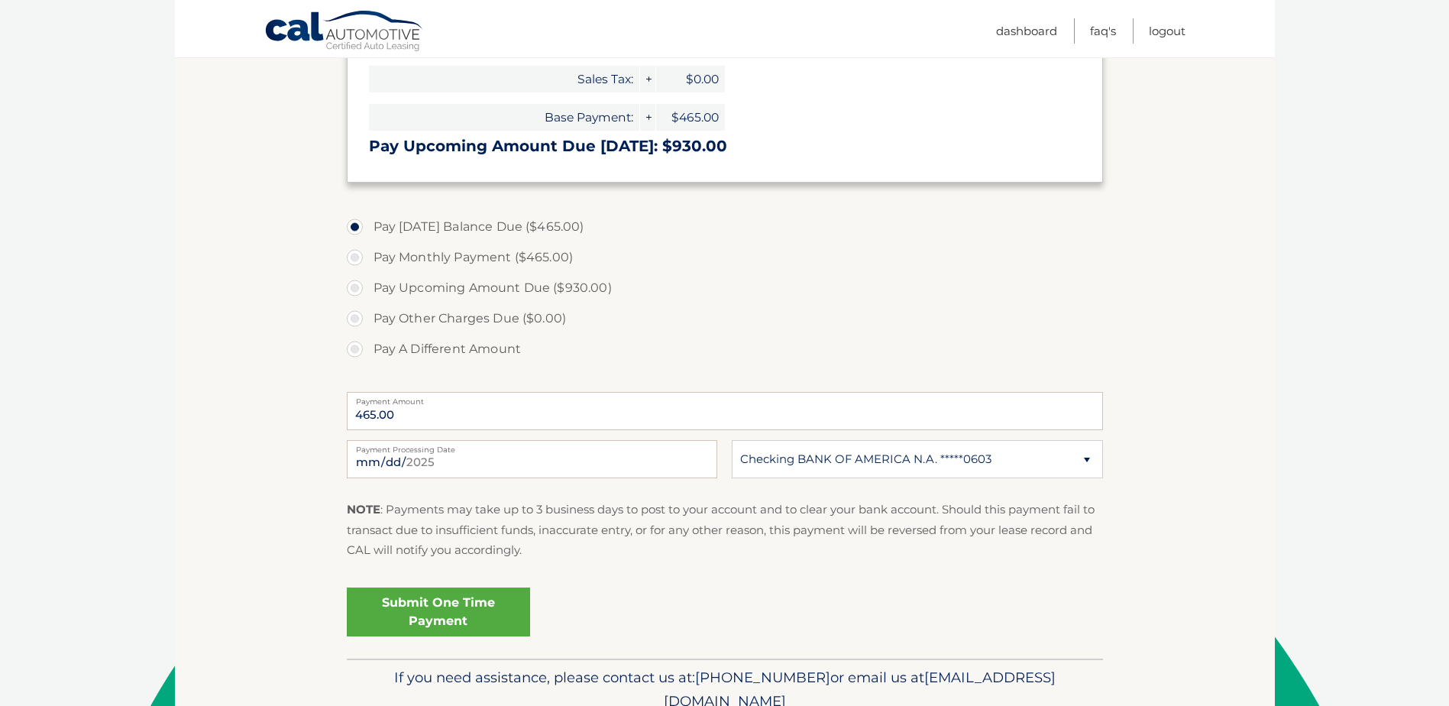
click at [447, 609] on link "Submit One Time Payment" at bounding box center [438, 611] width 183 height 49
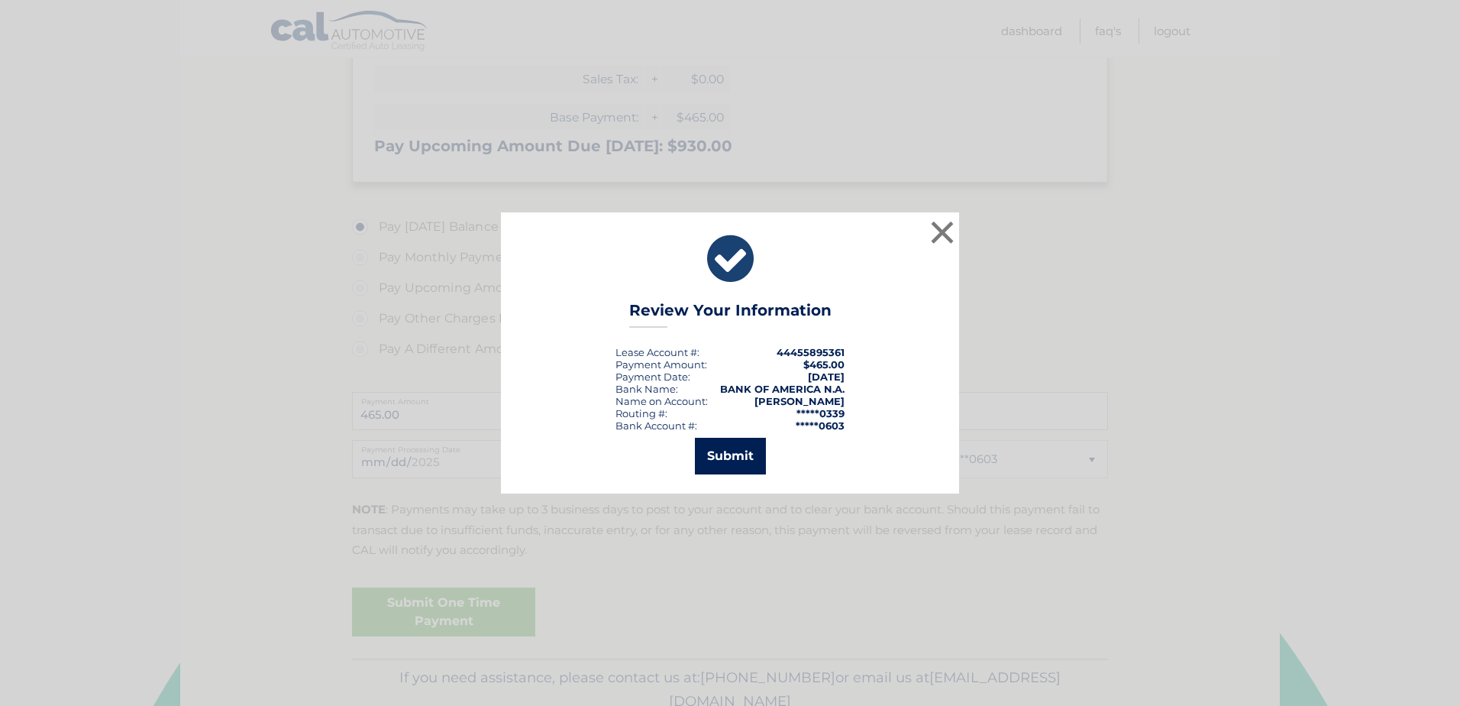
click at [732, 456] on button "Submit" at bounding box center [730, 456] width 71 height 37
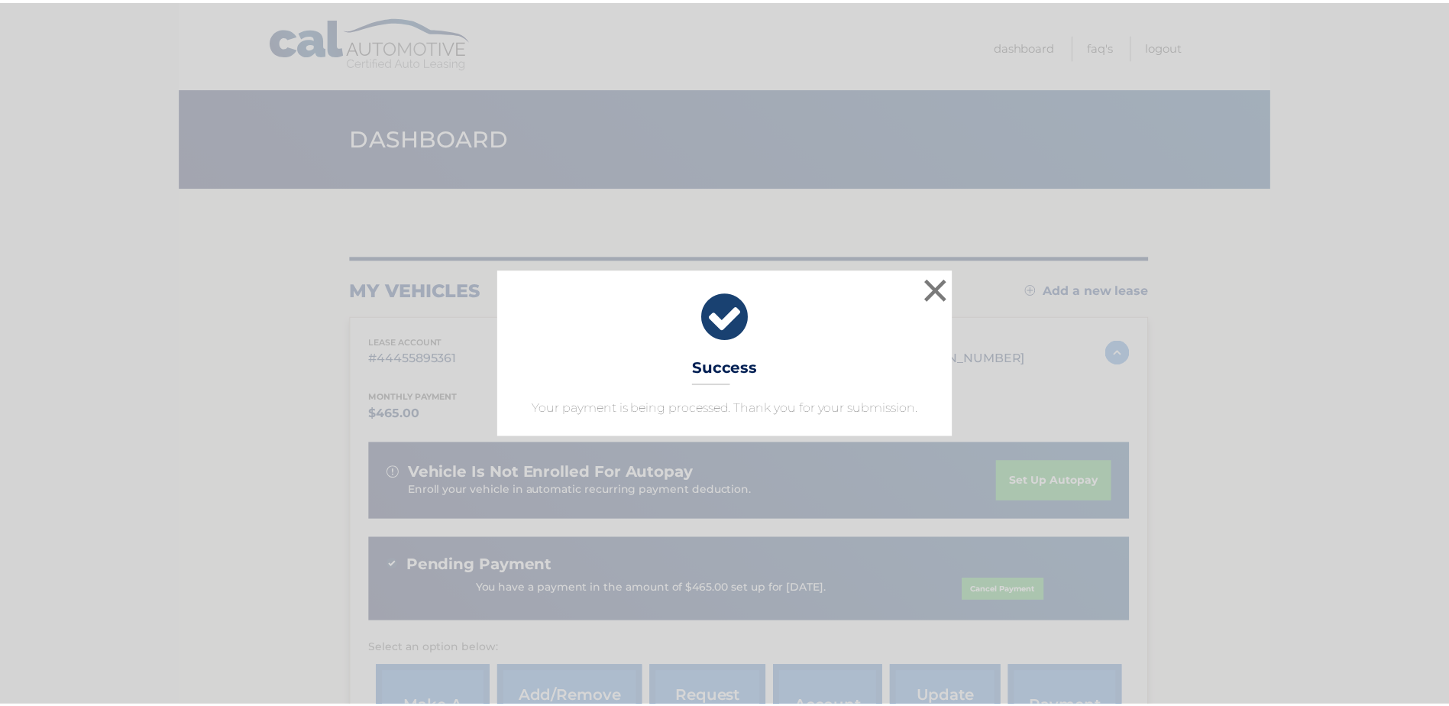
scroll to position [1416, 0]
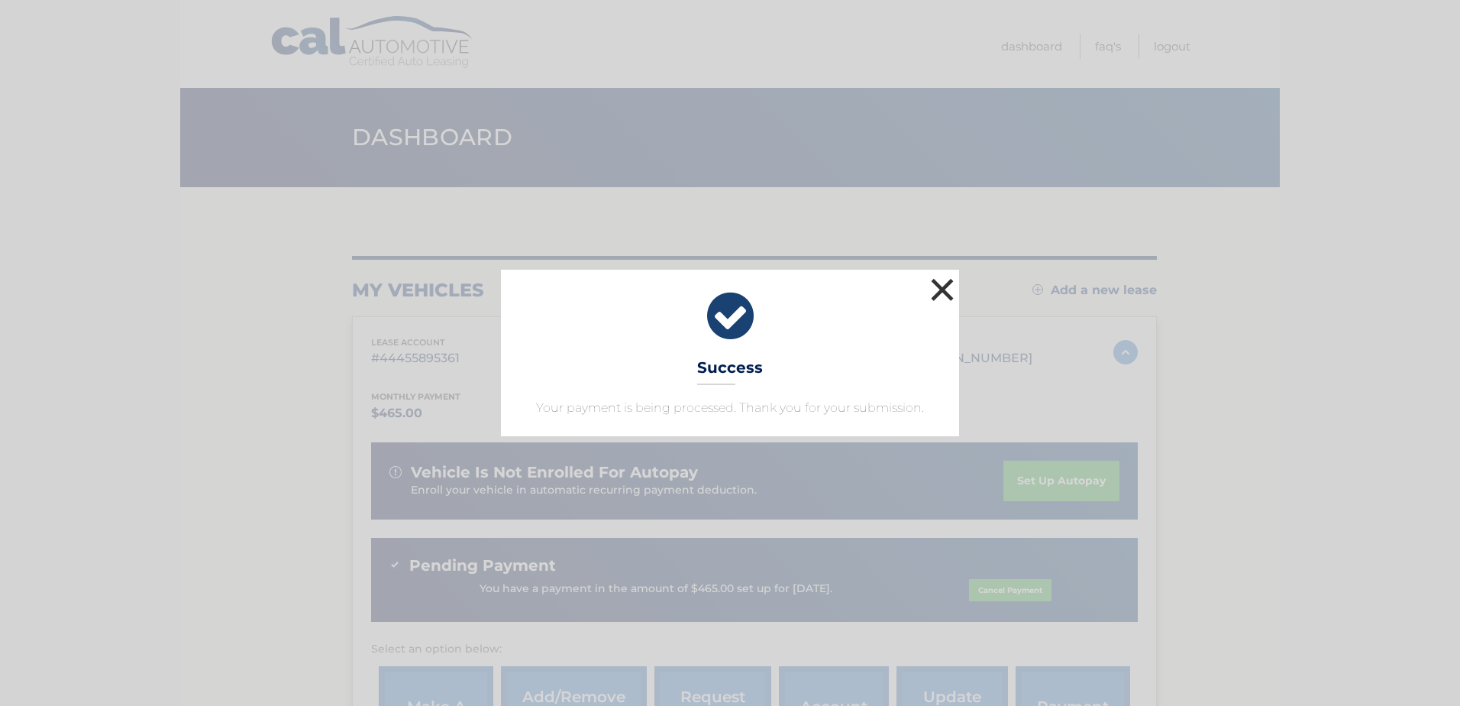
click at [942, 287] on button "×" at bounding box center [942, 289] width 31 height 31
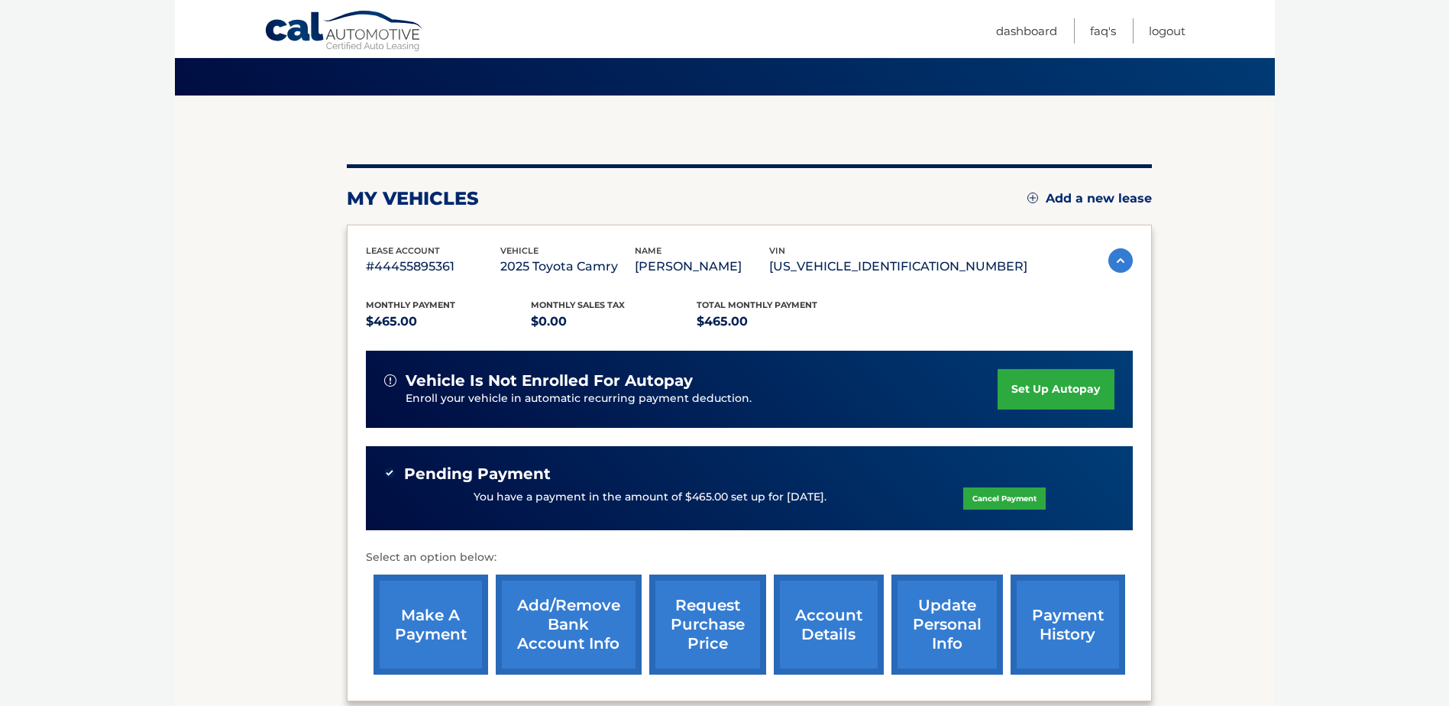
scroll to position [0, 0]
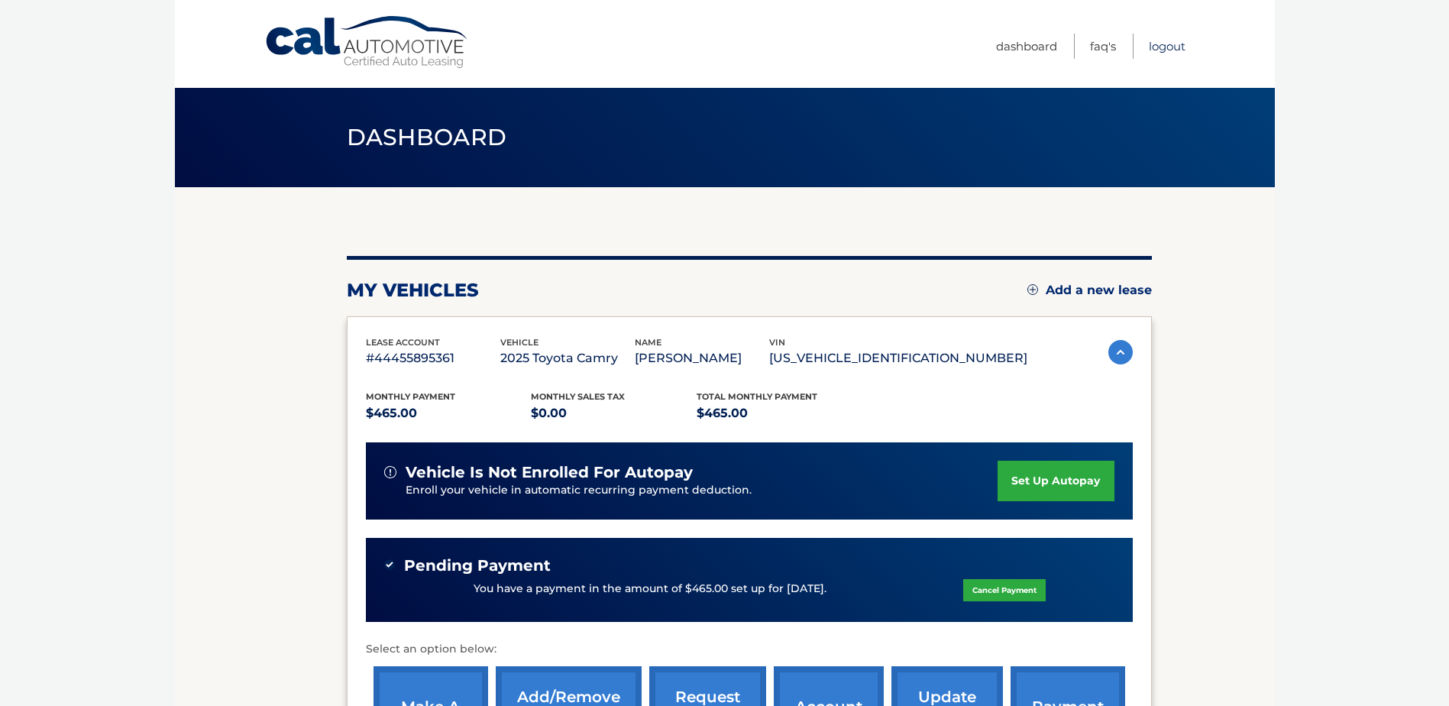
click at [1171, 43] on link "Logout" at bounding box center [1166, 46] width 37 height 25
